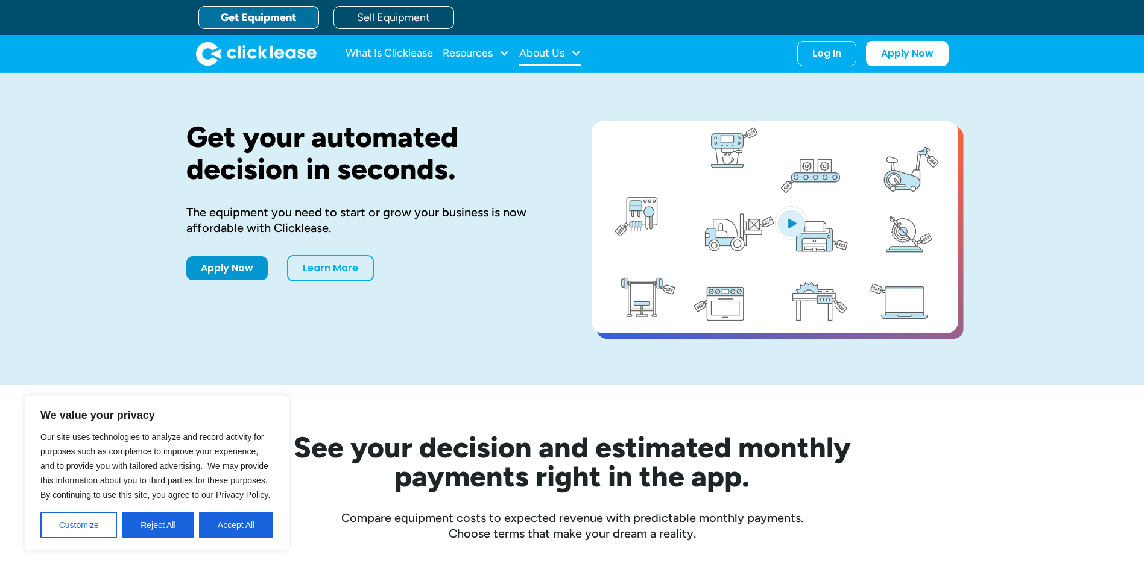
click at [557, 53] on div "About Us" at bounding box center [541, 53] width 45 height 0
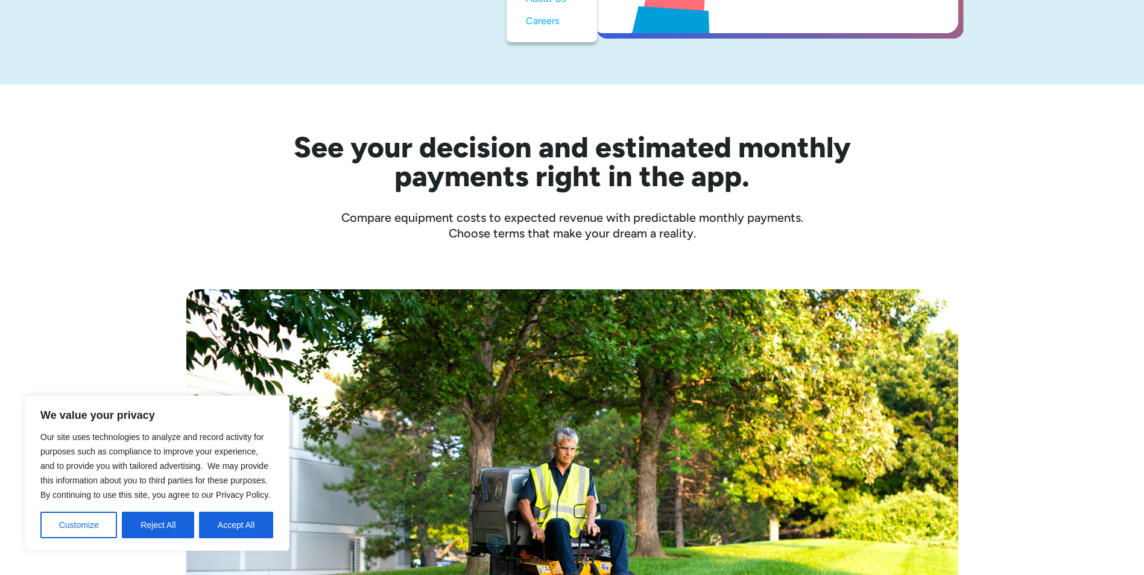
scroll to position [302, 0]
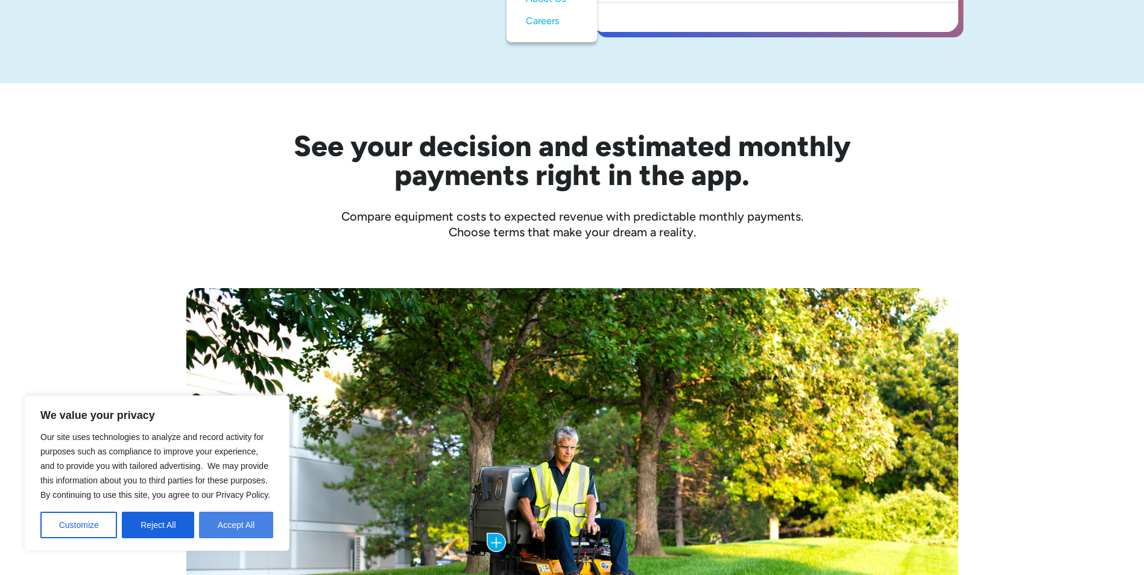
click at [228, 525] on button "Accept All" at bounding box center [236, 525] width 74 height 27
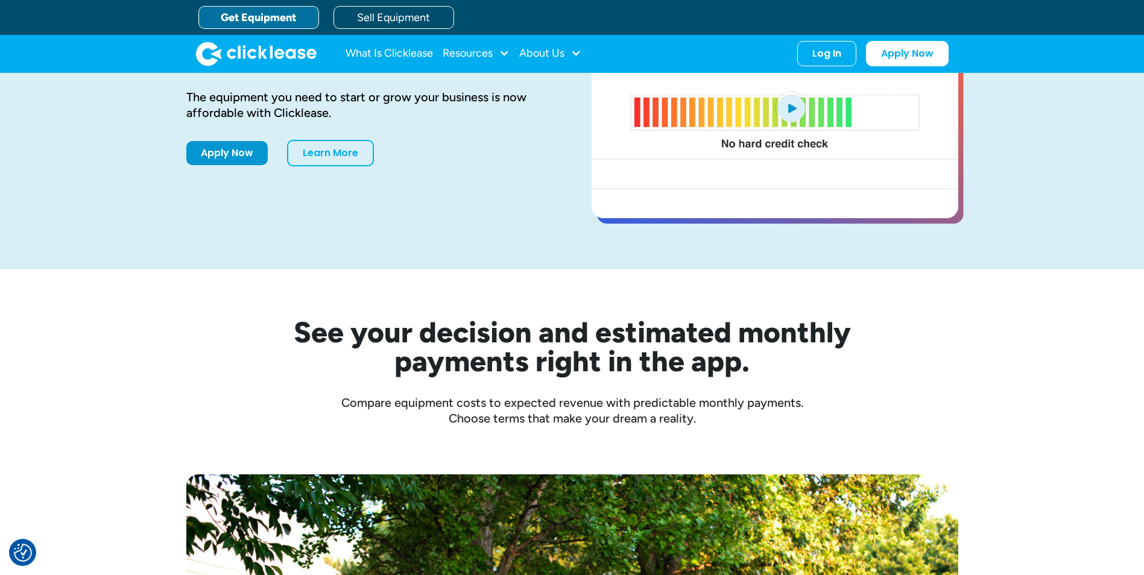
scroll to position [0, 0]
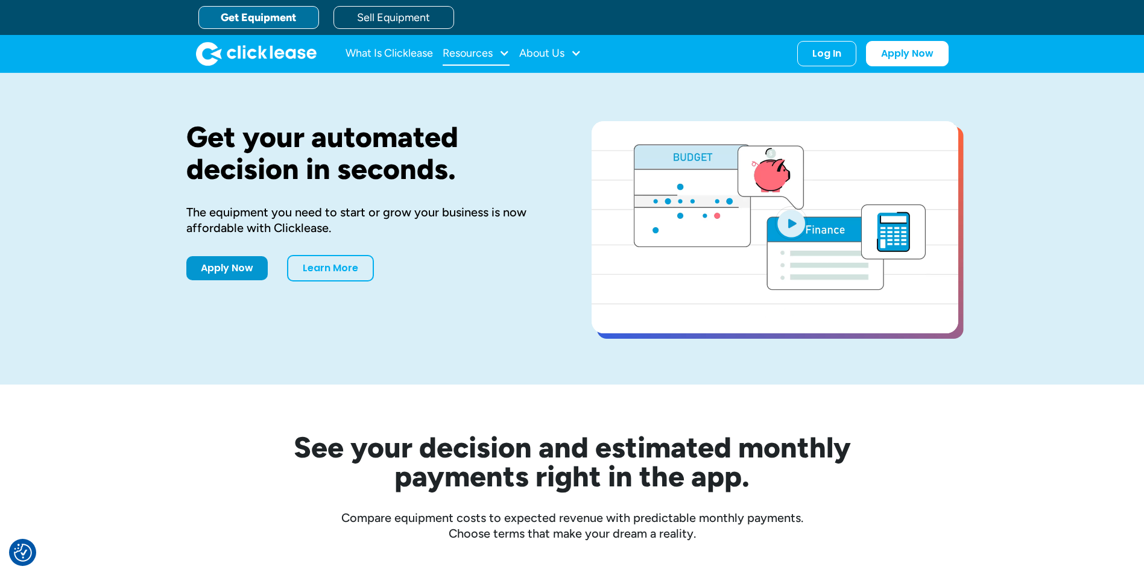
click at [500, 55] on div at bounding box center [504, 53] width 11 height 11
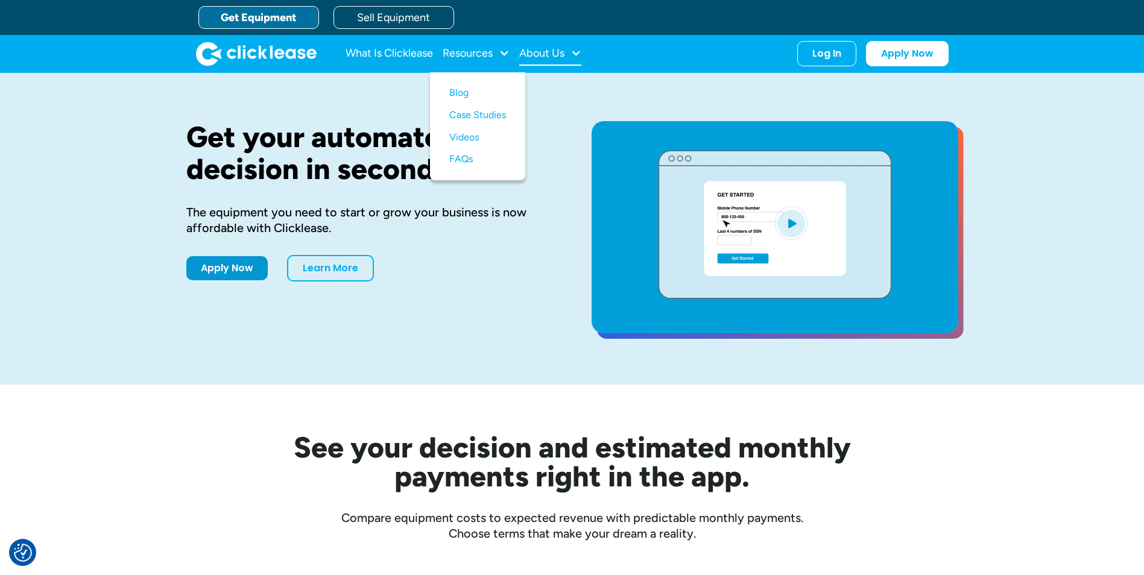
click at [554, 53] on div "About Us" at bounding box center [541, 53] width 45 height 0
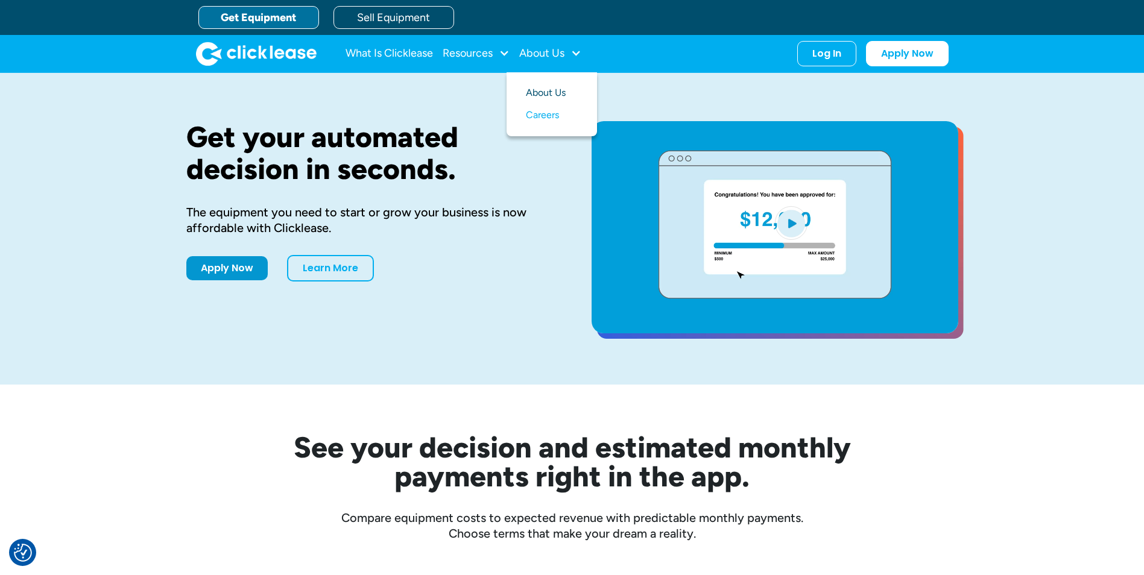
click at [544, 92] on link "About Us" at bounding box center [552, 93] width 52 height 22
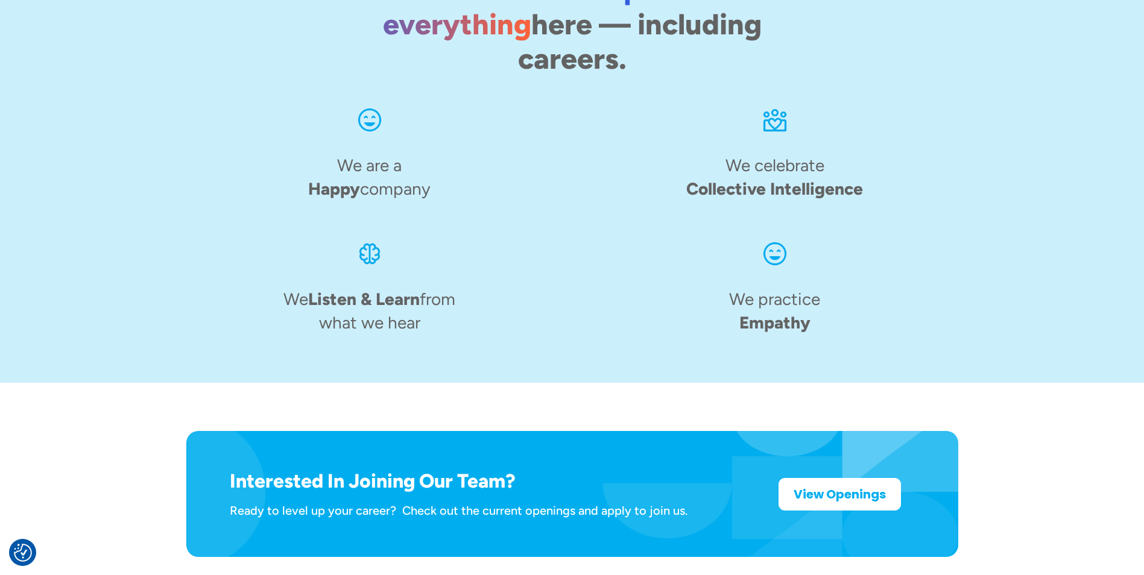
scroll to position [1689, 0]
